Goal: Information Seeking & Learning: Check status

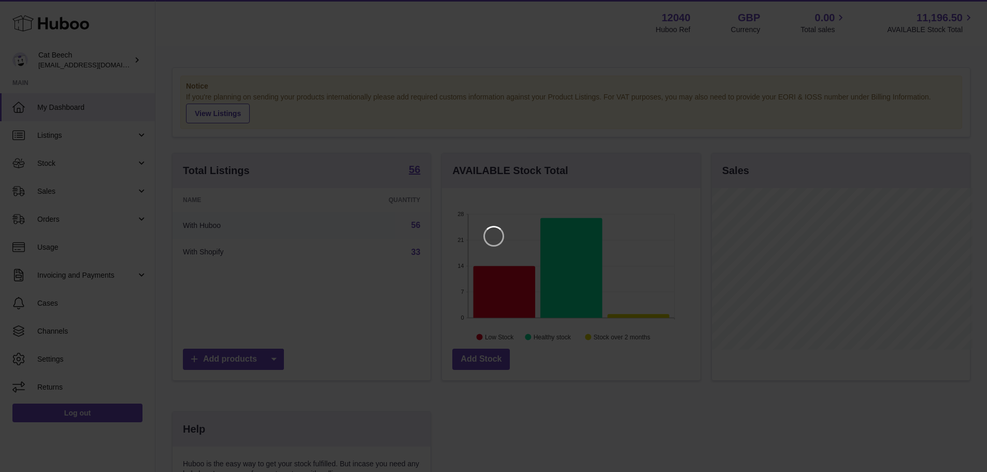
scroll to position [162, 261]
click at [969, 8] on icon "Close" at bounding box center [968, 9] width 8 height 8
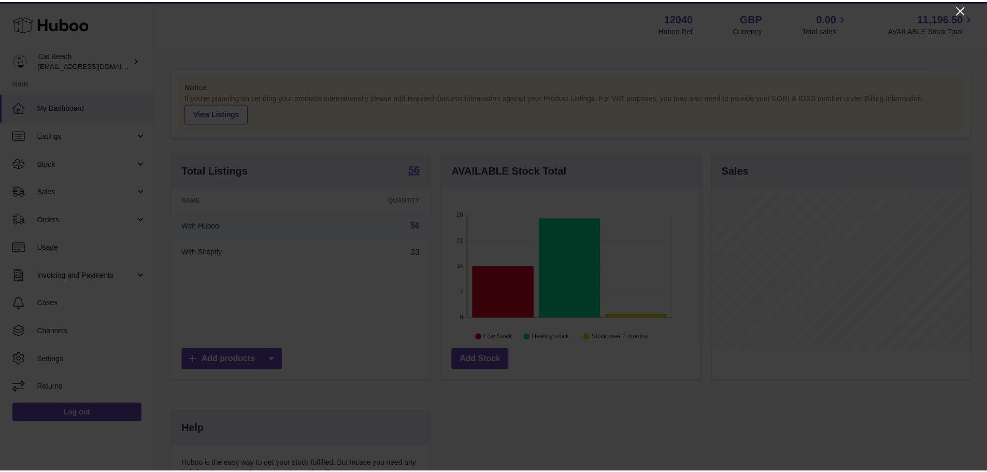
scroll to position [517899, 517803]
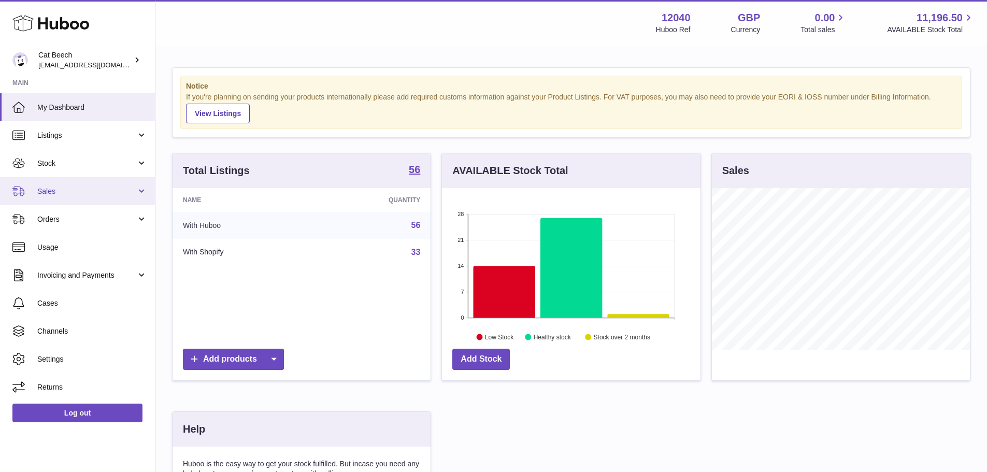
click at [61, 203] on link "Sales" at bounding box center [77, 191] width 155 height 28
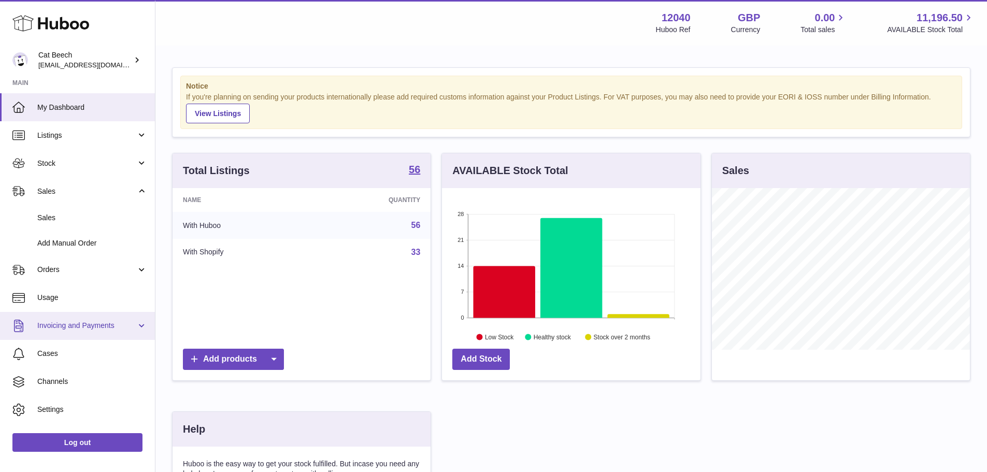
click at [77, 323] on span "Invoicing and Payments" at bounding box center [86, 326] width 99 height 10
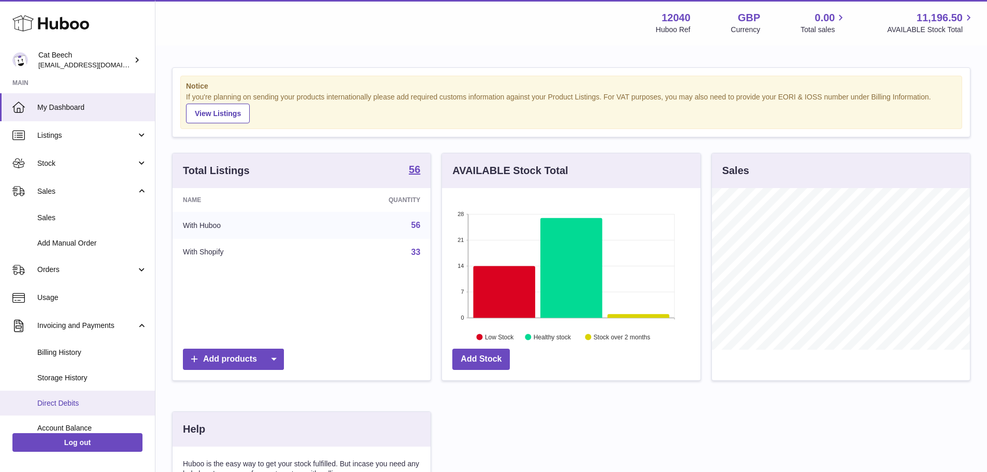
scroll to position [52, 0]
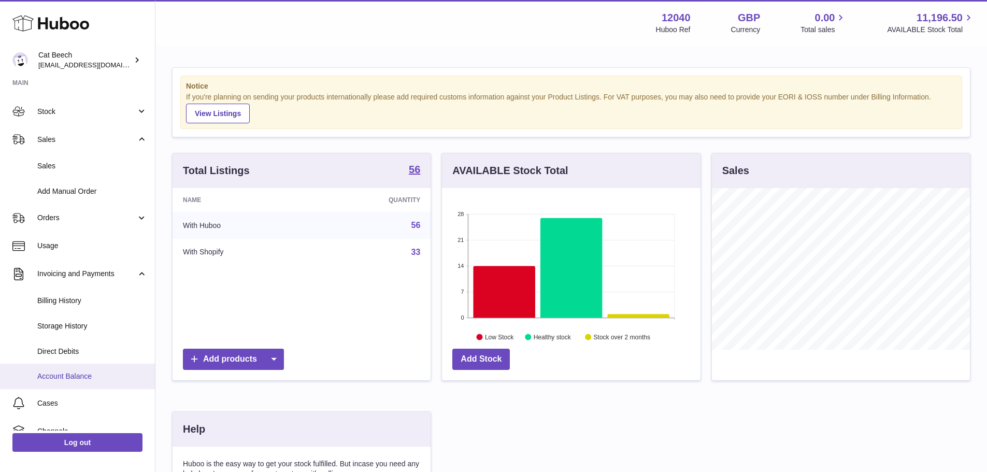
click at [58, 376] on span "Account Balance" at bounding box center [92, 376] width 110 height 10
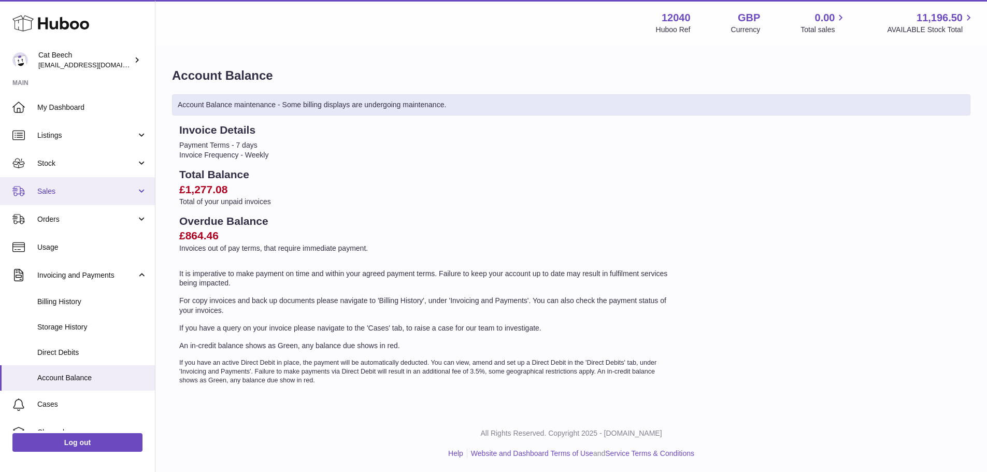
click at [76, 197] on link "Sales" at bounding box center [77, 191] width 155 height 28
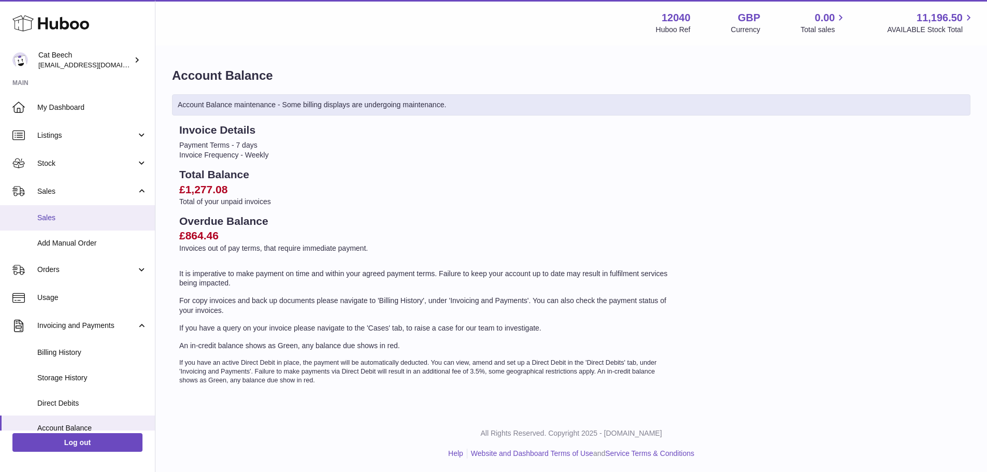
click at [70, 218] on span "Sales" at bounding box center [92, 218] width 110 height 10
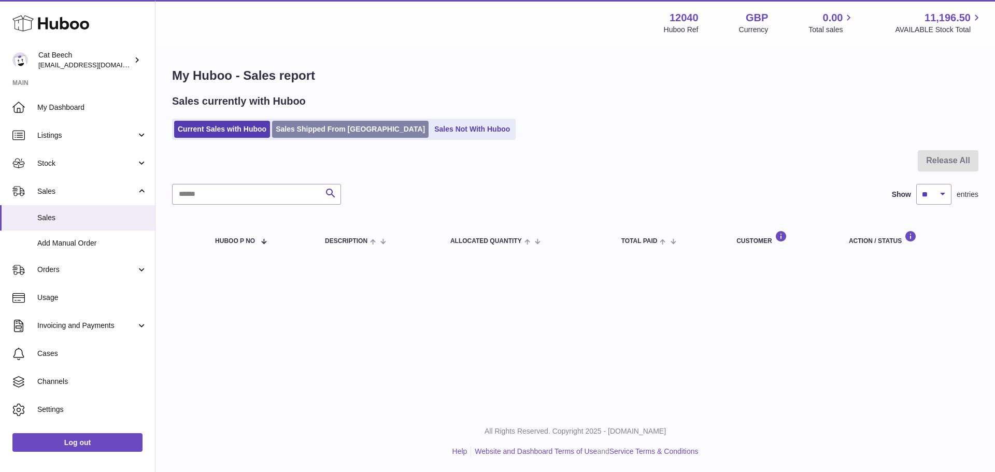
click at [333, 124] on link "Sales Shipped From [GEOGRAPHIC_DATA]" at bounding box center [350, 129] width 156 height 17
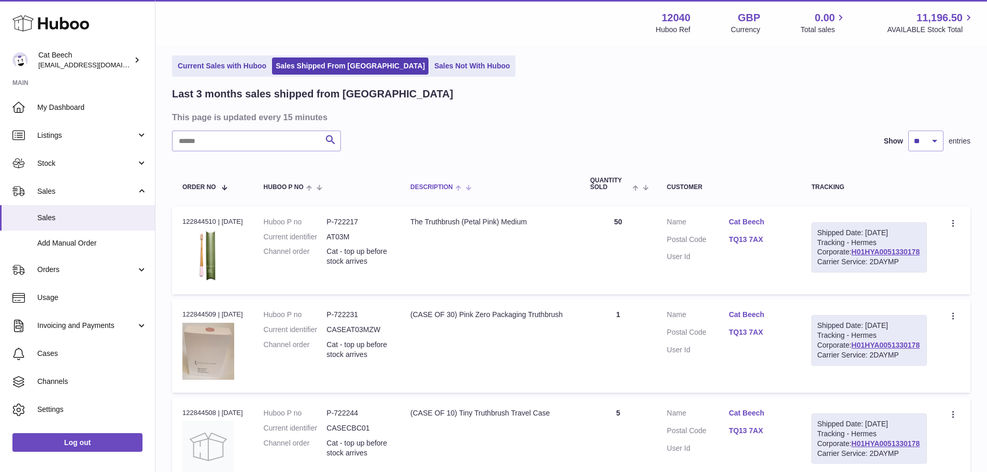
scroll to position [104, 0]
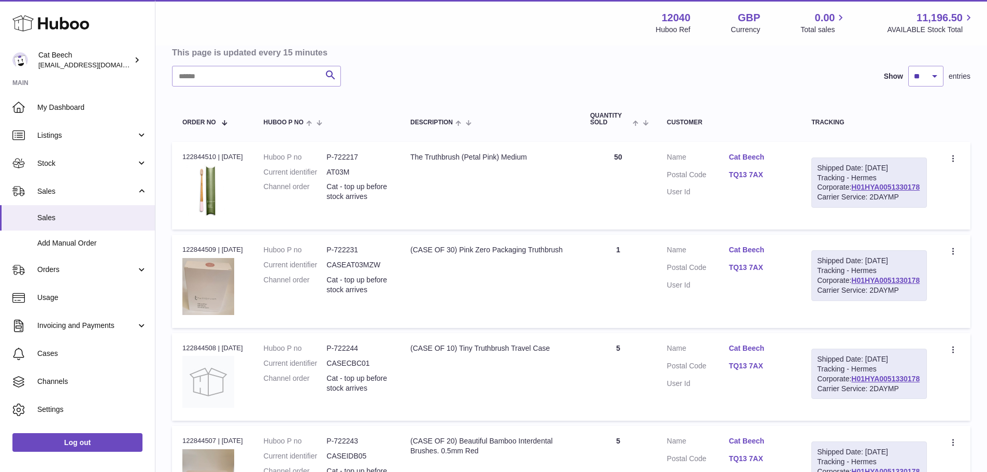
click at [756, 273] on link "TQ13 7AX" at bounding box center [760, 268] width 62 height 10
click at [663, 269] on div at bounding box center [493, 236] width 987 height 472
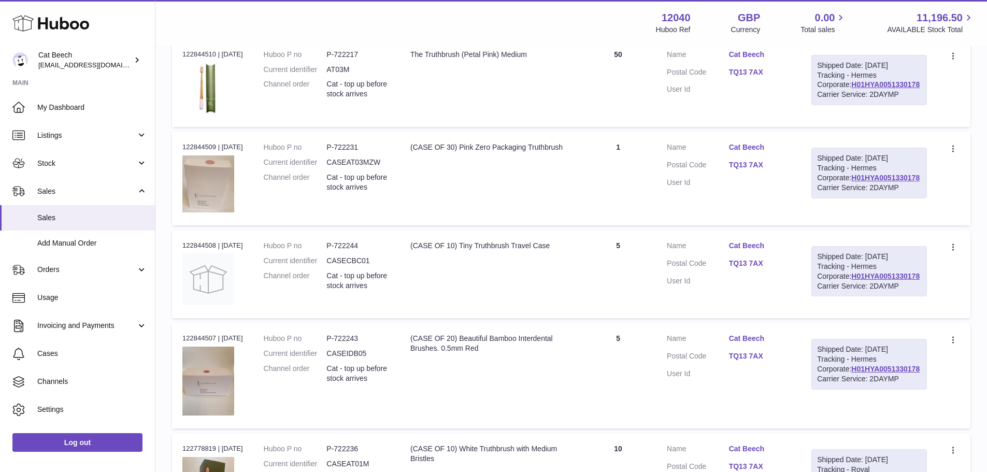
scroll to position [207, 0]
click at [762, 267] on link "TQ13 7AX" at bounding box center [760, 262] width 62 height 10
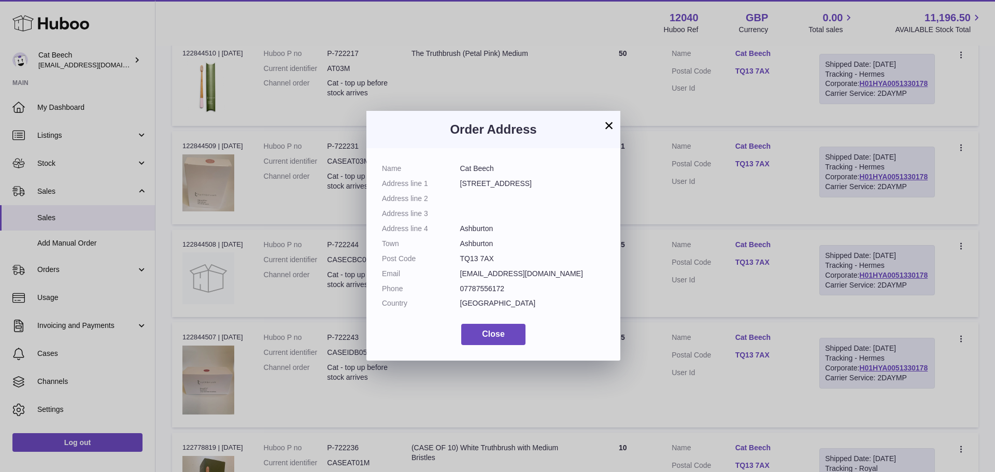
click at [762, 280] on div "× Order Address Name Cat Beech Address line [STREET_ADDRESS] Address line 2 Add…" at bounding box center [497, 236] width 995 height 472
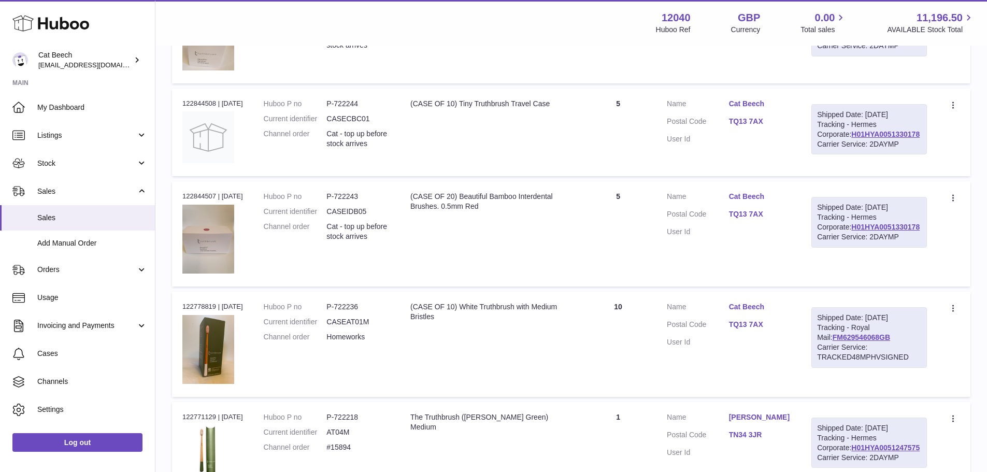
scroll to position [332, 0]
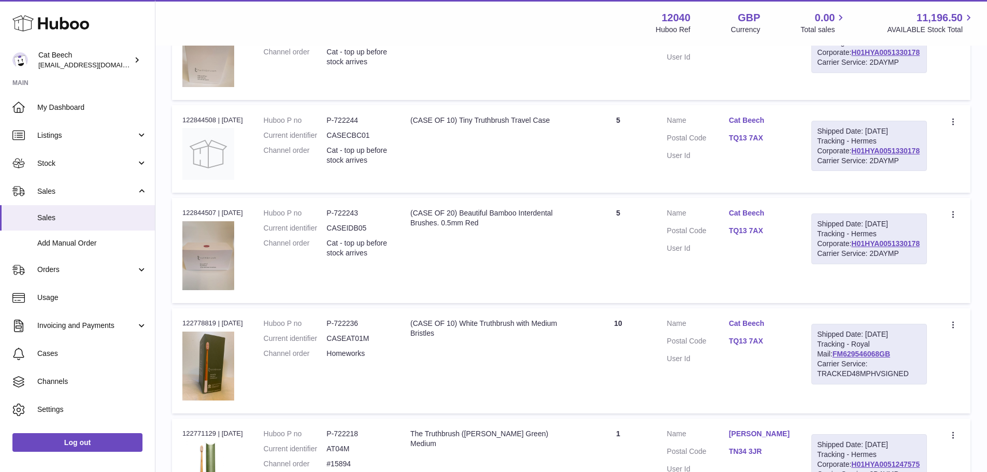
click at [772, 236] on link "TQ13 7AX" at bounding box center [760, 231] width 62 height 10
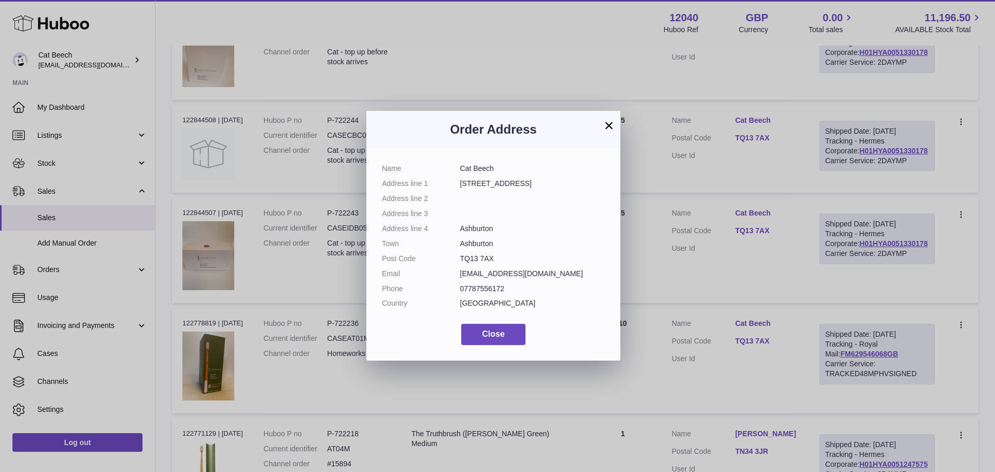
click at [613, 124] on button "×" at bounding box center [609, 125] width 12 height 12
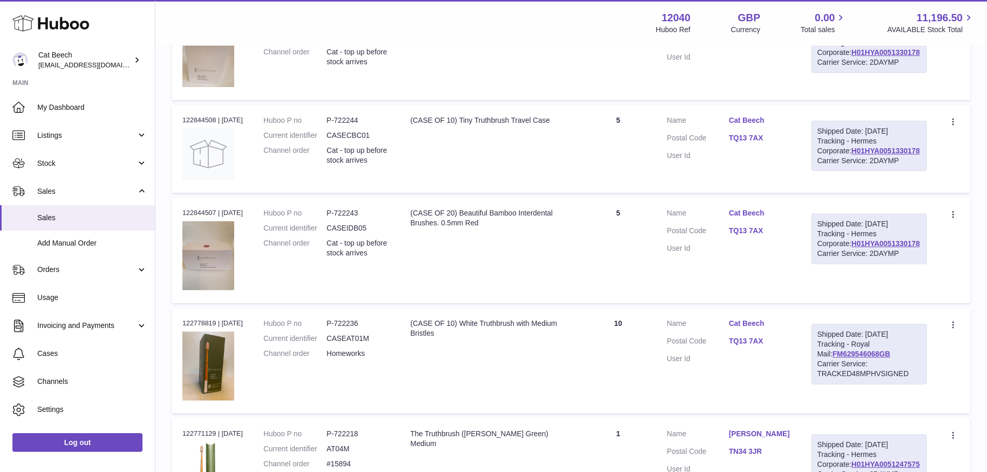
click at [208, 218] on div "Order no 122844507 | [DATE]" at bounding box center [212, 212] width 61 height 9
copy div "122844507"
click at [667, 303] on td "Customer Name Cat Beech Postal Code TQ13 7AX User Id" at bounding box center [728, 250] width 145 height 105
click at [749, 236] on link "TQ13 7AX" at bounding box center [760, 231] width 62 height 10
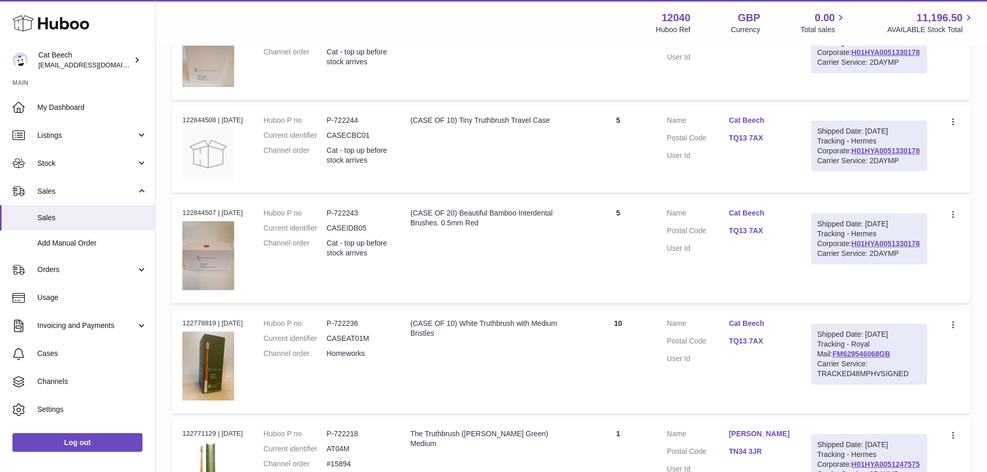
click at [742, 306] on div at bounding box center [493, 236] width 987 height 472
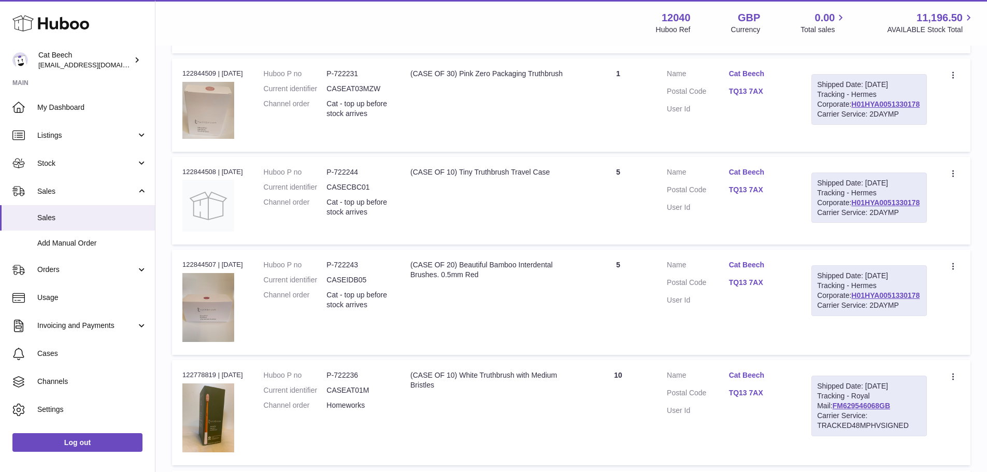
drag, startPoint x: 735, startPoint y: 195, endPoint x: 793, endPoint y: 203, distance: 58.1
click at [791, 203] on dl "Customer Name Cat Beech Postal Code TQ13 7AX User Id" at bounding box center [729, 192] width 124 height 50
copy dl "Cat Beech"
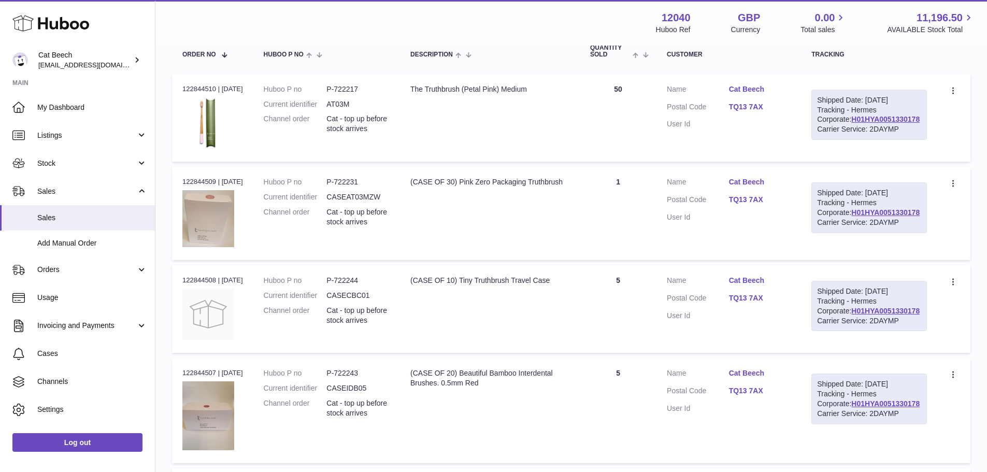
scroll to position [0, 0]
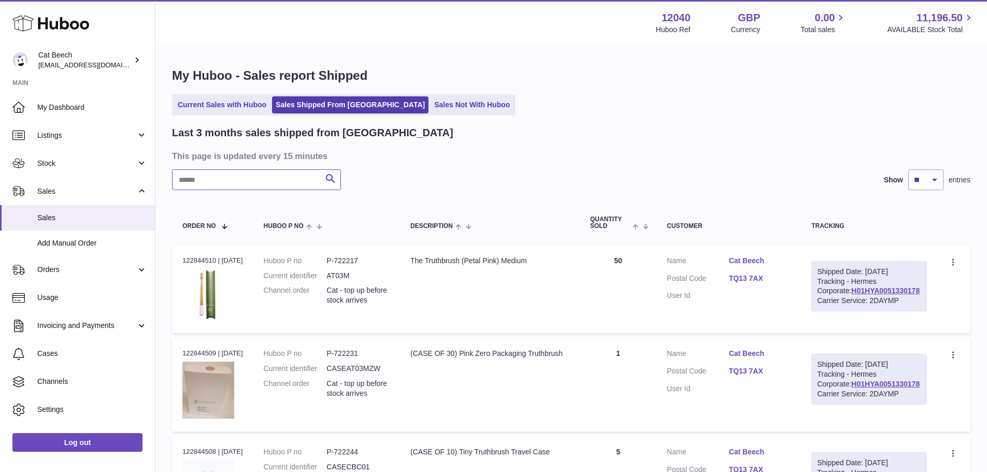
click at [242, 175] on input "text" at bounding box center [256, 179] width 169 height 21
paste input "*********"
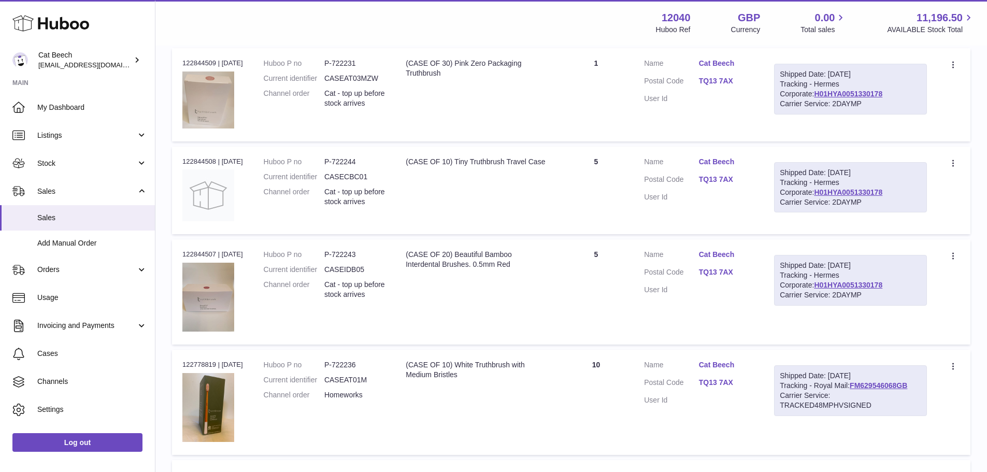
scroll to position [259, 0]
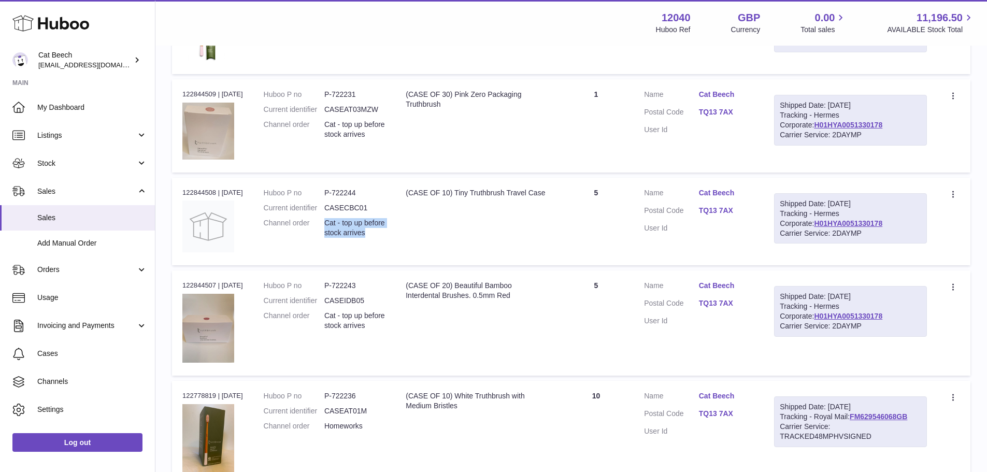
drag, startPoint x: 396, startPoint y: 242, endPoint x: 334, endPoint y: 233, distance: 62.9
click at [334, 233] on td "Huboo P no P-722244 Current identifier CASECBC01 Channel order Cat - top up bef…" at bounding box center [324, 222] width 142 height 88
copy dd "Cat - top up before stock arrives"
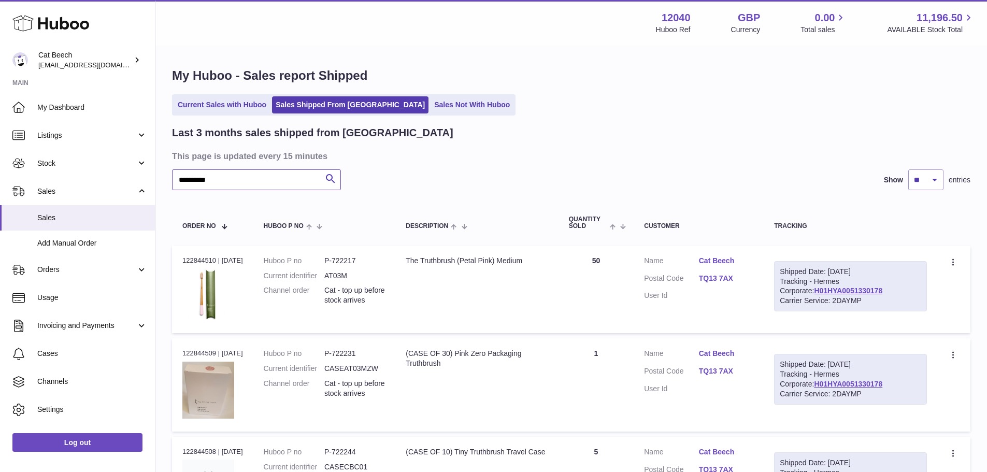
click at [284, 189] on input "*********" at bounding box center [256, 179] width 169 height 21
paste input "**********"
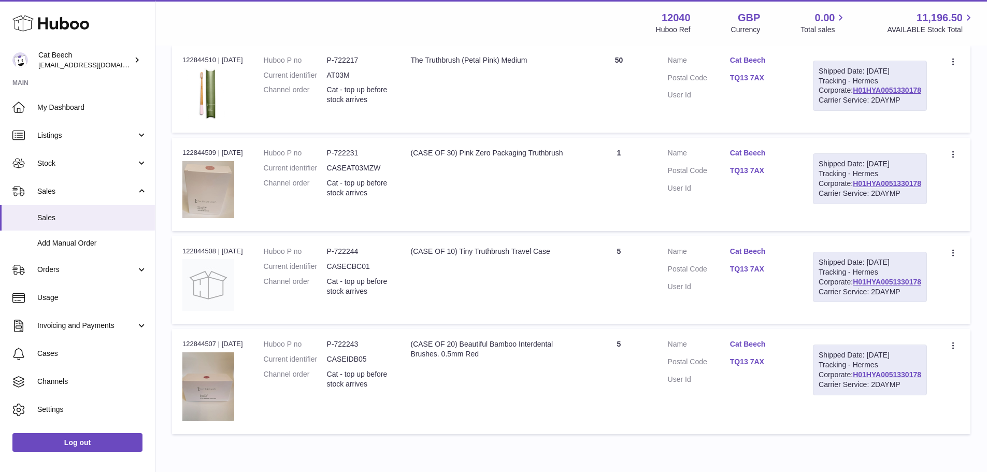
scroll to position [112, 0]
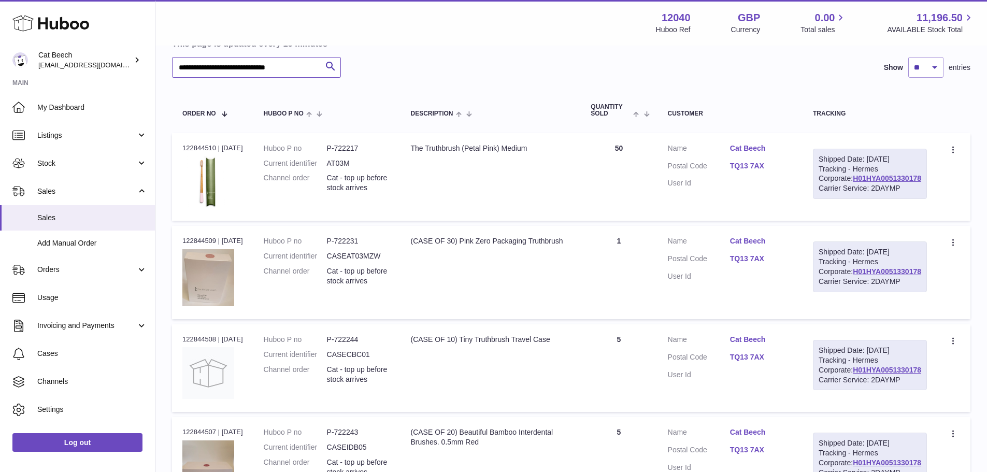
type input "**********"
click at [360, 151] on dd "P-722217" at bounding box center [358, 149] width 63 height 10
copy dd "722217"
click at [355, 246] on dd "P-722231" at bounding box center [358, 241] width 63 height 10
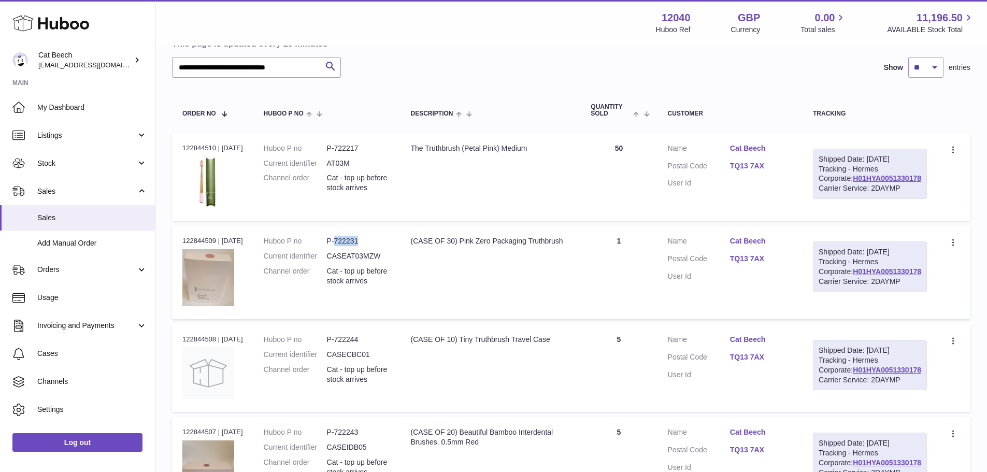
click at [355, 246] on dd "P-722231" at bounding box center [358, 241] width 63 height 10
copy dd "722231"
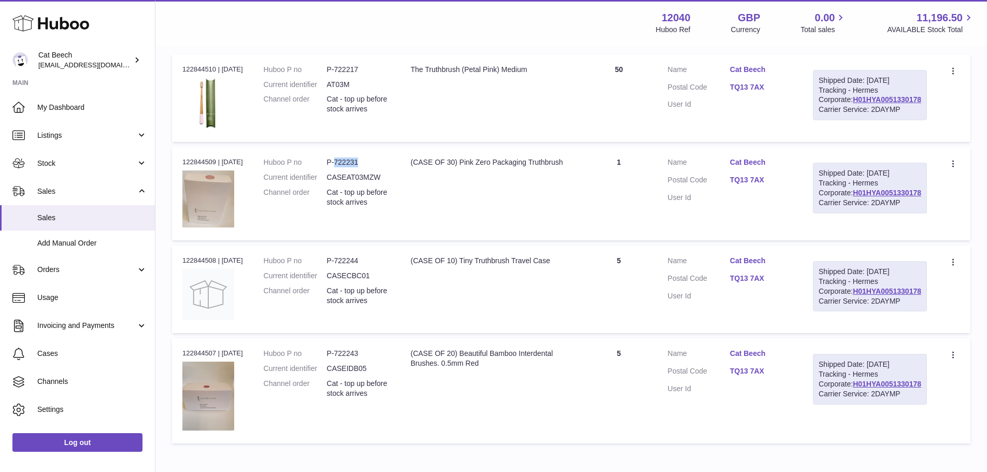
scroll to position [320, 0]
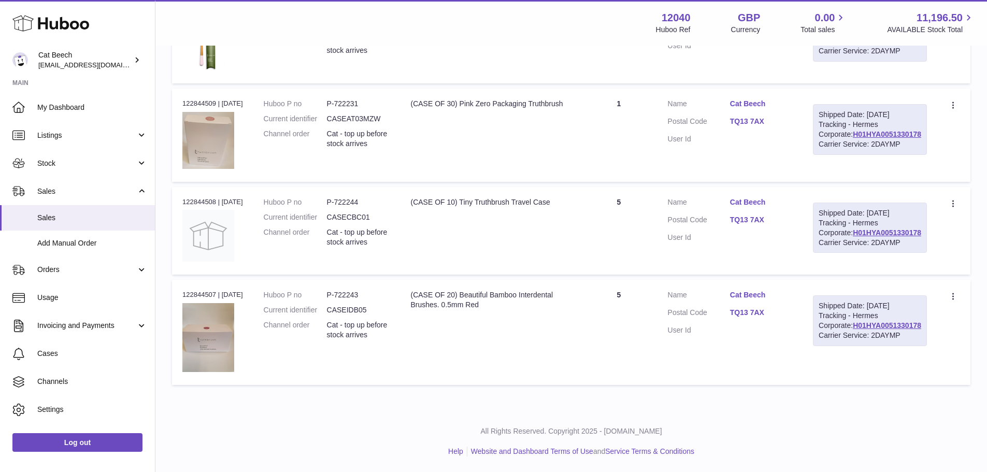
click at [357, 197] on dd "P-722244" at bounding box center [358, 202] width 63 height 10
copy dd "722244"
click at [360, 290] on dd "P-722243" at bounding box center [358, 295] width 63 height 10
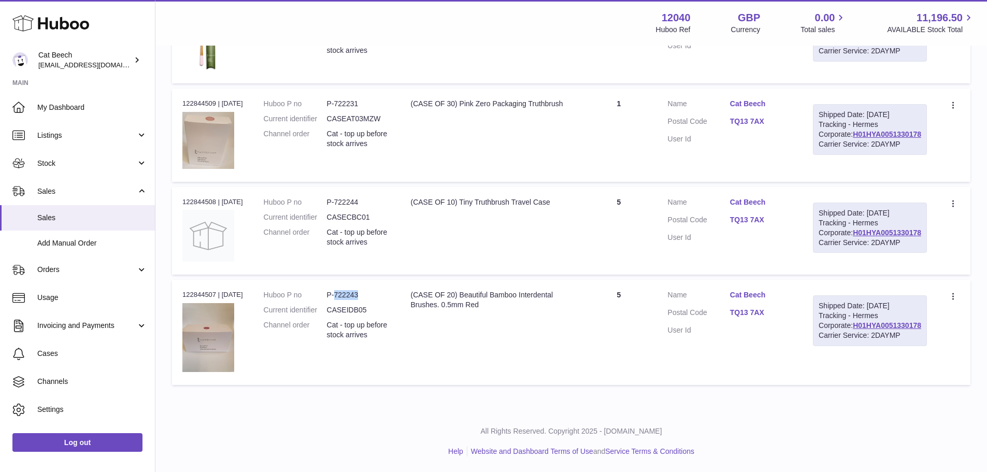
copy dd "722243"
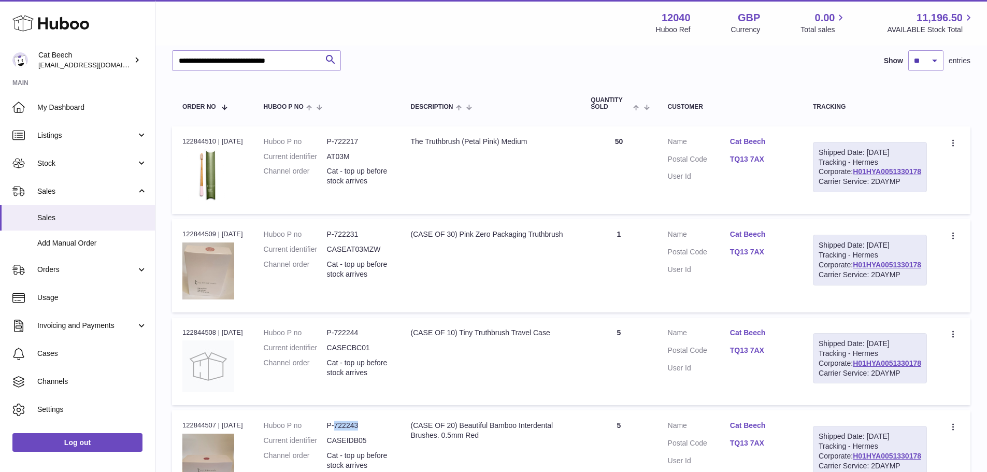
scroll to position [112, 0]
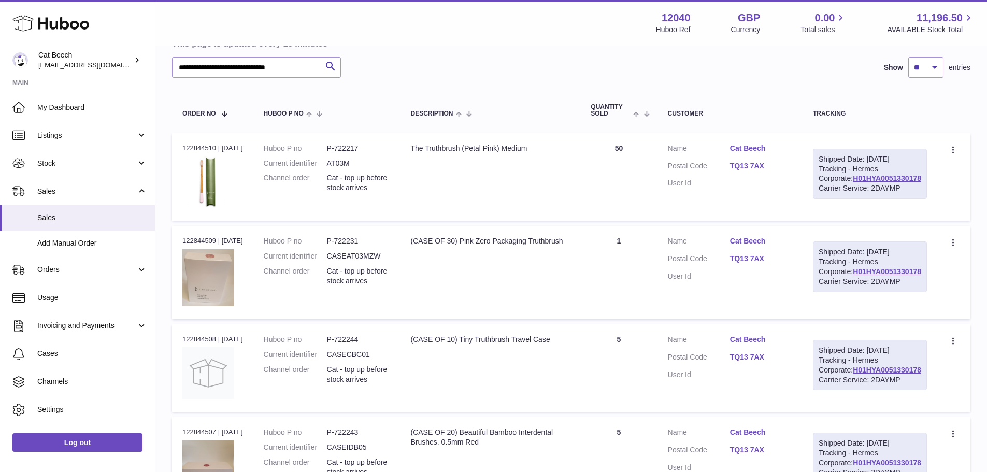
click at [520, 306] on td "Description (CASE OF 30) Pink Zero Packaging Truthbrush" at bounding box center [490, 272] width 180 height 93
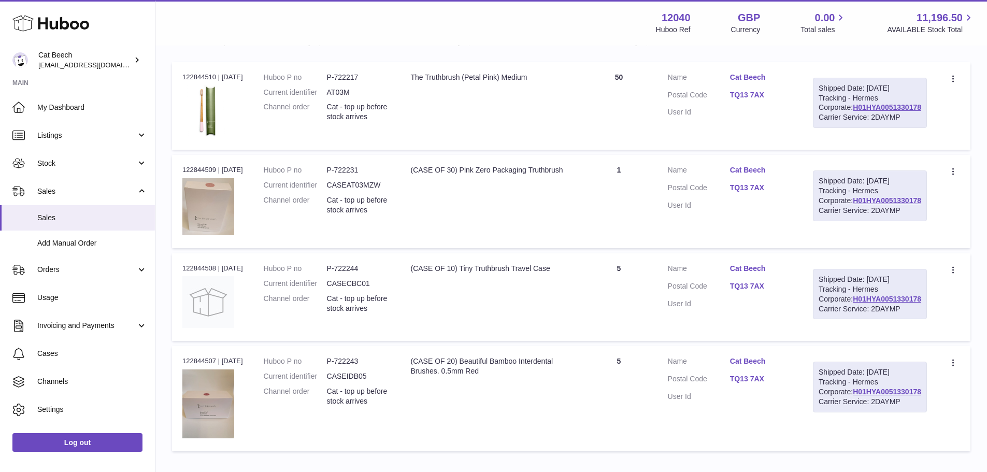
scroll to position [320, 0]
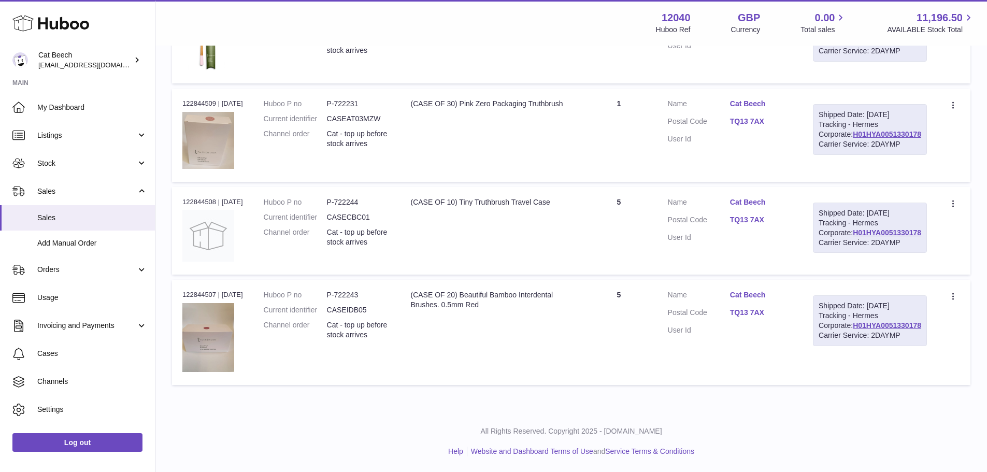
click at [614, 321] on td "Quantity 5" at bounding box center [618, 332] width 77 height 105
click at [348, 290] on dd "P-722243" at bounding box center [358, 295] width 63 height 10
copy dd "722243"
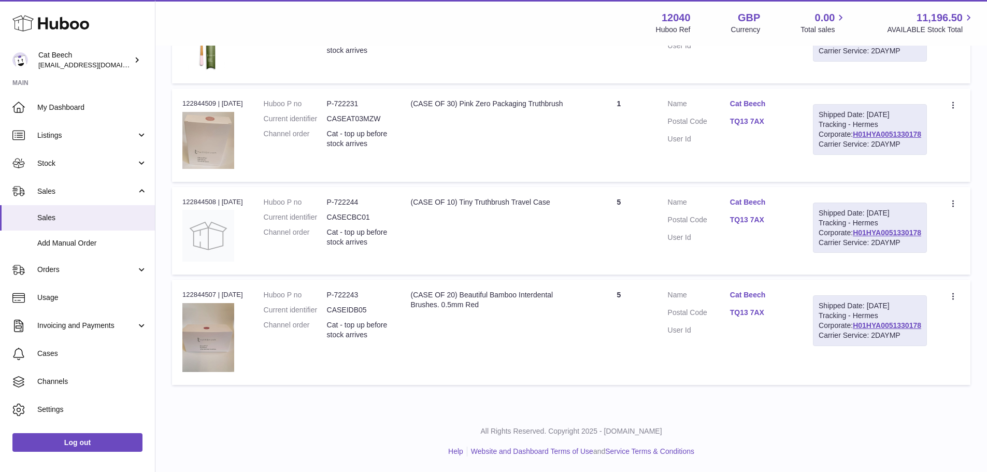
click at [355, 187] on td "Huboo P no P-722244 Current identifier CASECBC01 Channel order Cat - top up bef…" at bounding box center [326, 231] width 147 height 88
click at [355, 197] on dd "P-722244" at bounding box center [358, 202] width 63 height 10
copy dd "722244"
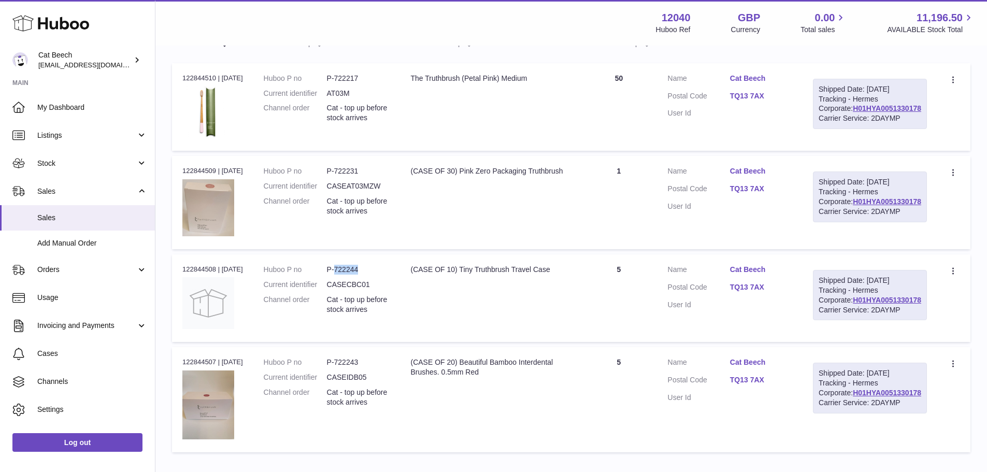
scroll to position [164, 0]
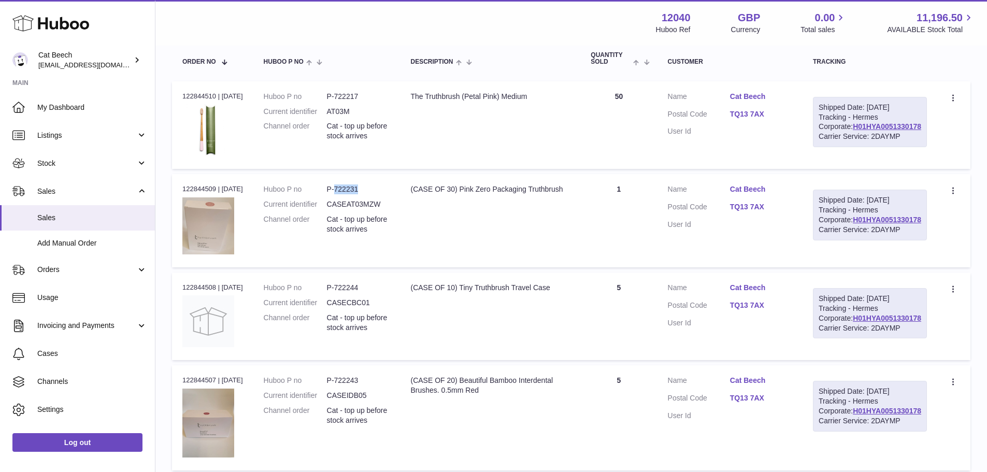
drag, startPoint x: 346, startPoint y: 211, endPoint x: 374, endPoint y: 211, distance: 28.0
click at [374, 194] on dd "P-722231" at bounding box center [358, 189] width 63 height 10
drag, startPoint x: 346, startPoint y: 95, endPoint x: 369, endPoint y: 95, distance: 22.8
click at [369, 95] on dd "P-722217" at bounding box center [358, 97] width 63 height 10
